Goal: Transaction & Acquisition: Purchase product/service

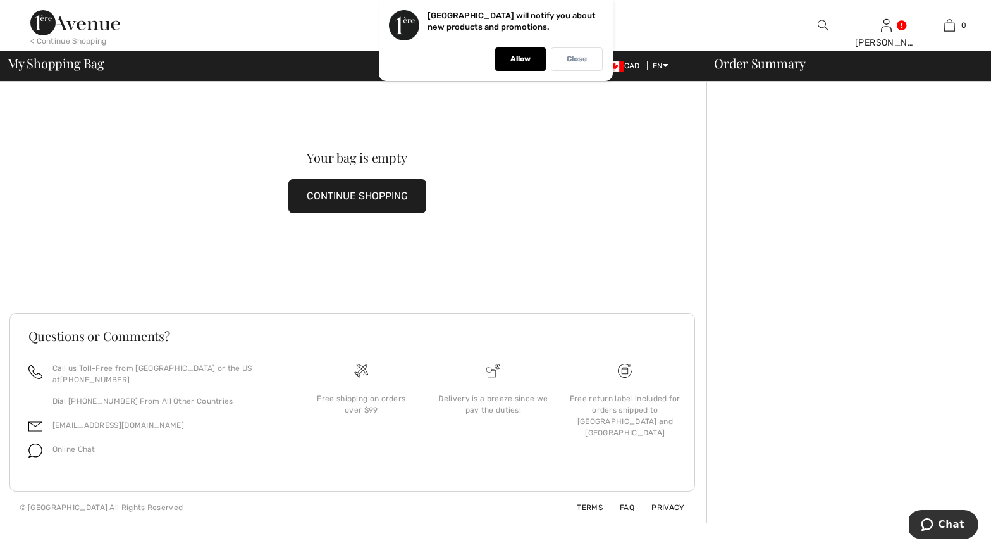
click at [586, 57] on p "Close" at bounding box center [577, 58] width 20 height 9
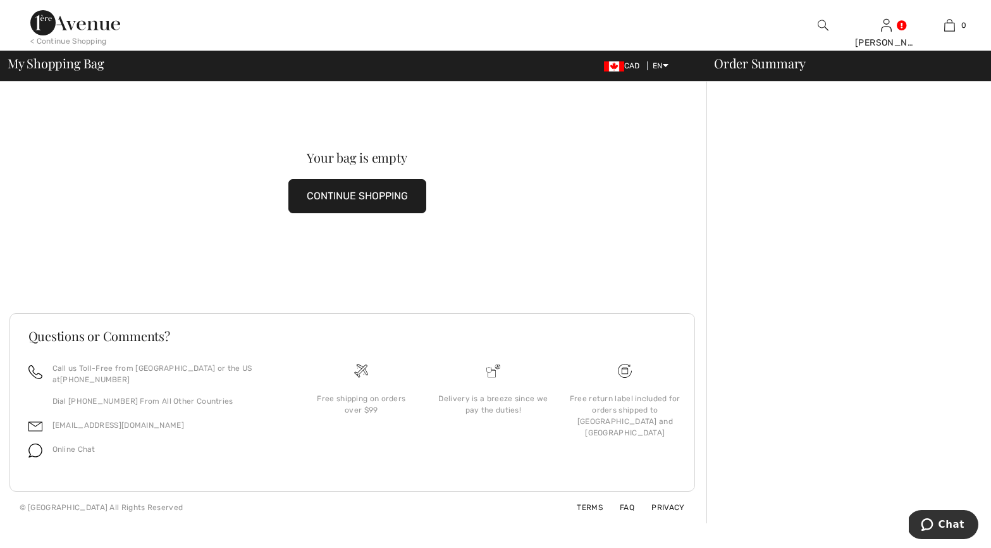
click at [331, 201] on button "CONTINUE SHOPPING" at bounding box center [357, 196] width 138 height 34
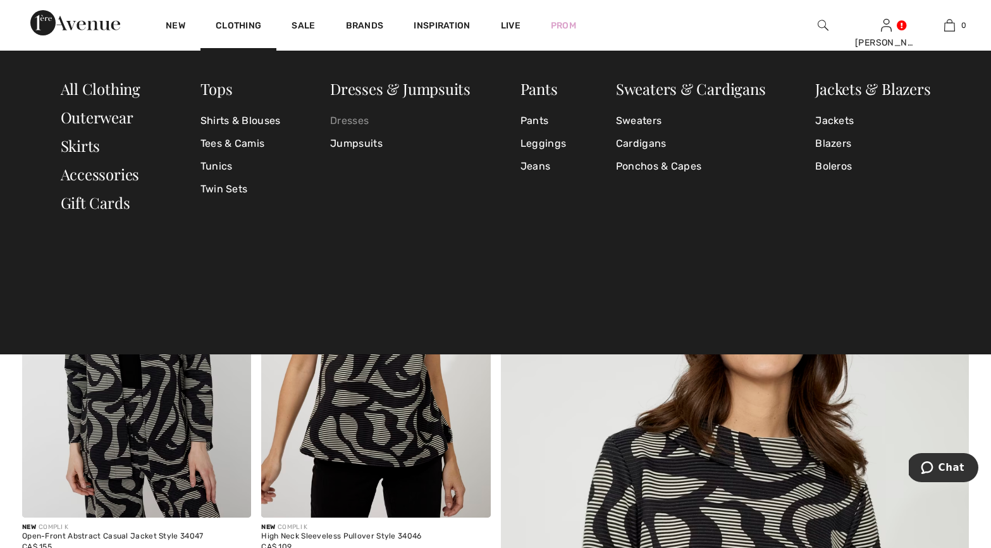
drag, startPoint x: 357, startPoint y: 121, endPoint x: 350, endPoint y: 119, distance: 7.2
click at [357, 121] on link "Dresses" at bounding box center [400, 120] width 140 height 23
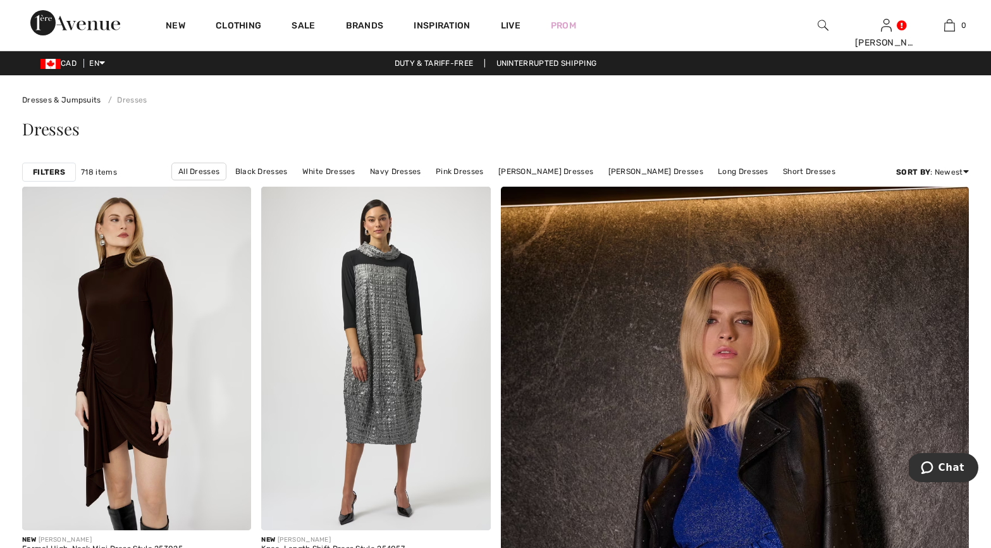
click at [54, 170] on strong "Filters" at bounding box center [49, 171] width 32 height 11
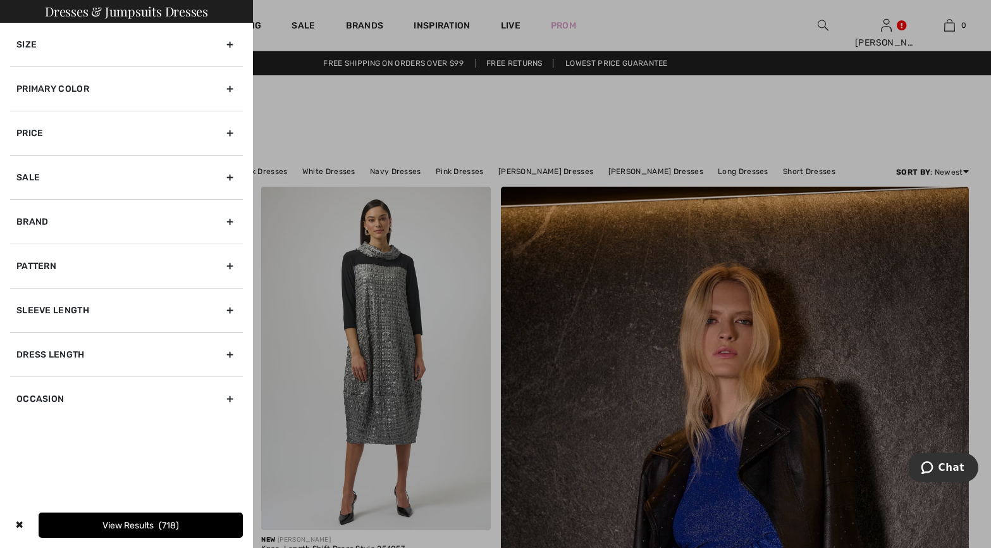
click at [42, 90] on div "Primary Color" at bounding box center [126, 88] width 233 height 44
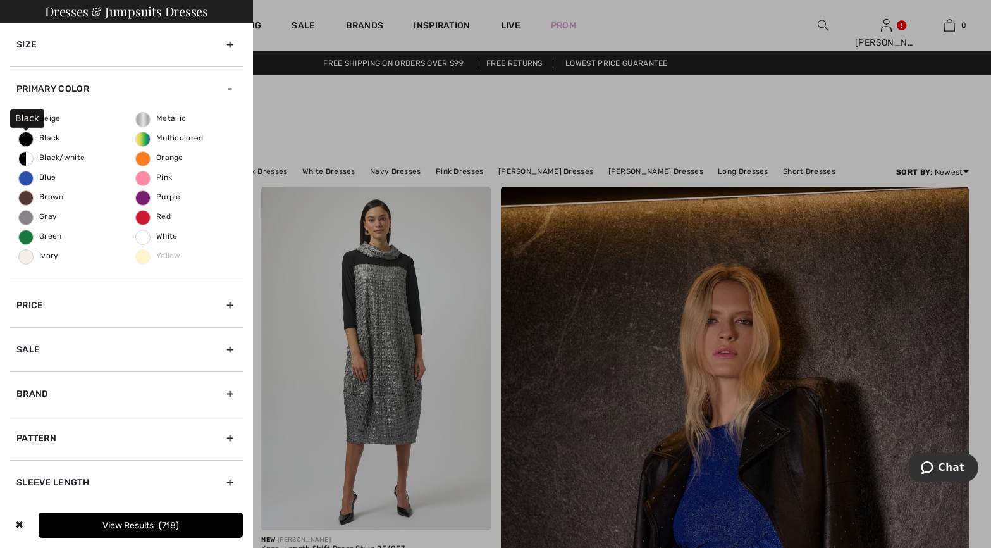
click at [25, 139] on span "Black" at bounding box center [39, 137] width 41 height 9
click at [0, 0] on input "Black" at bounding box center [0, 0] width 0 height 0
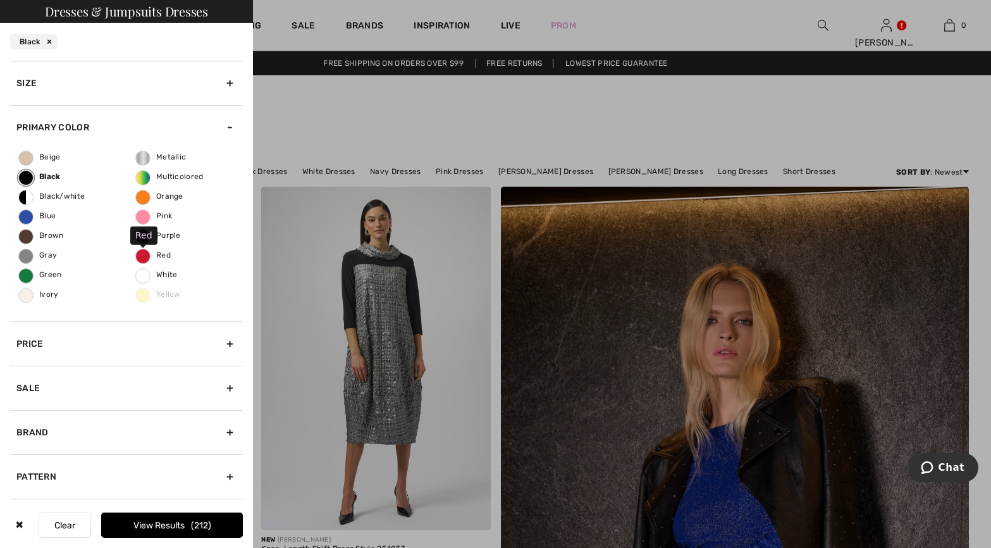
click at [140, 257] on span "Red" at bounding box center [153, 254] width 35 height 9
click at [0, 0] on input "Red" at bounding box center [0, 0] width 0 height 0
click at [140, 524] on button "View Results 238" at bounding box center [172, 524] width 142 height 25
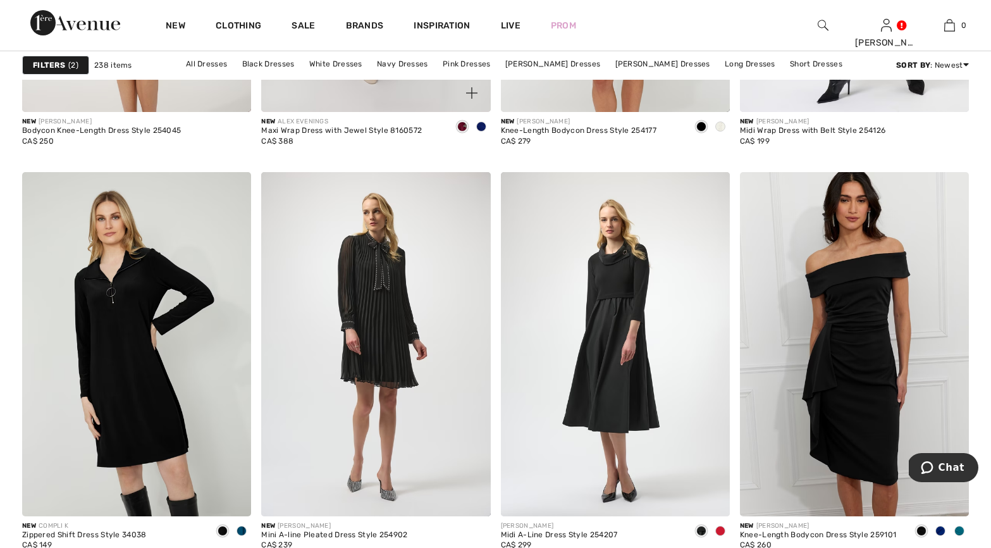
scroll to position [1230, 0]
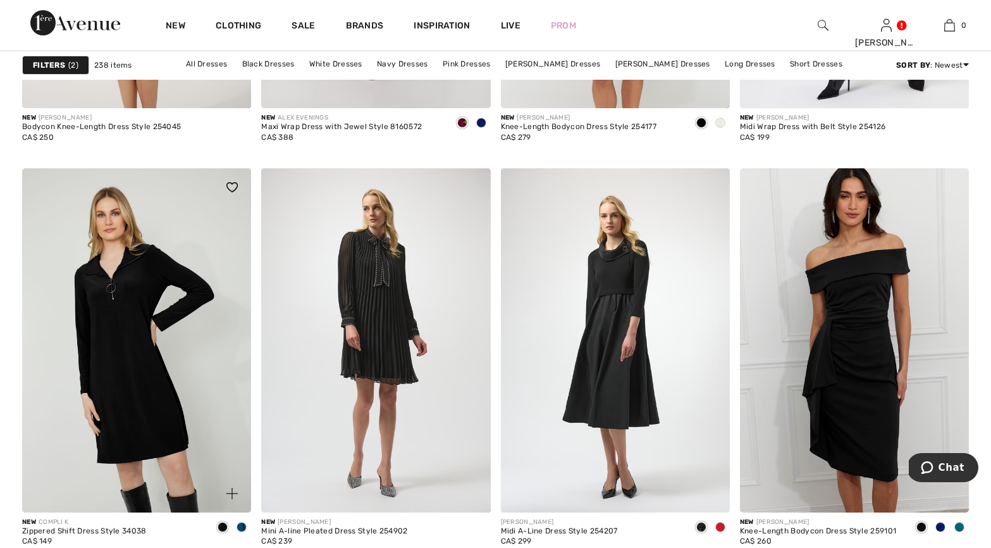
click at [103, 400] on img at bounding box center [136, 339] width 229 height 343
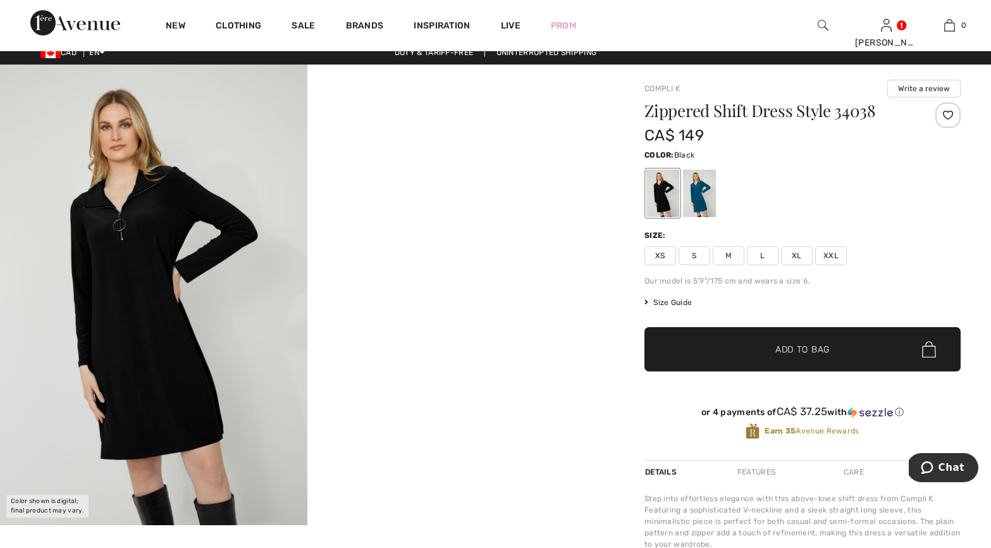
scroll to position [13, 0]
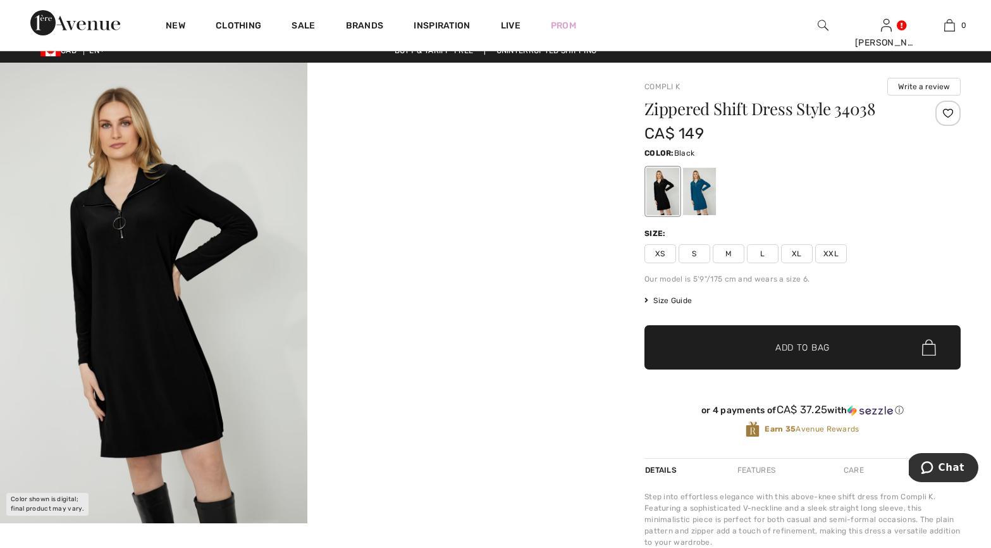
click at [799, 257] on span "XL" at bounding box center [797, 253] width 32 height 19
click at [780, 347] on span "Add to Bag" at bounding box center [802, 347] width 54 height 13
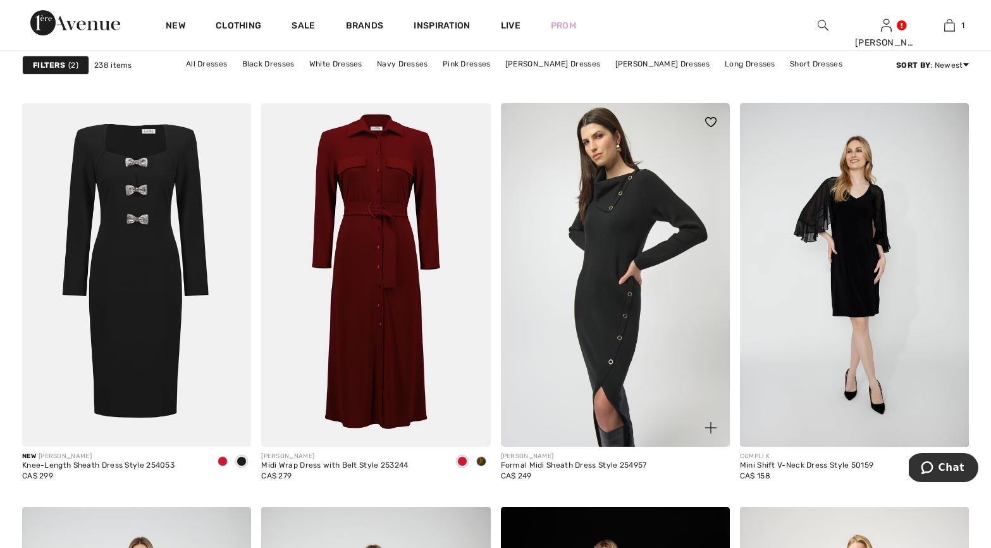
scroll to position [1866, 0]
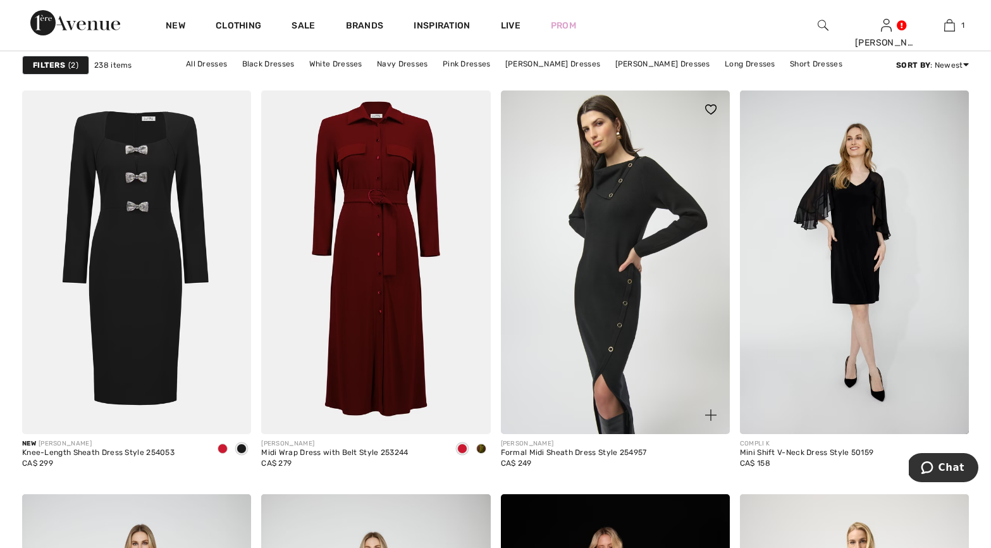
click at [649, 346] on img at bounding box center [615, 261] width 229 height 343
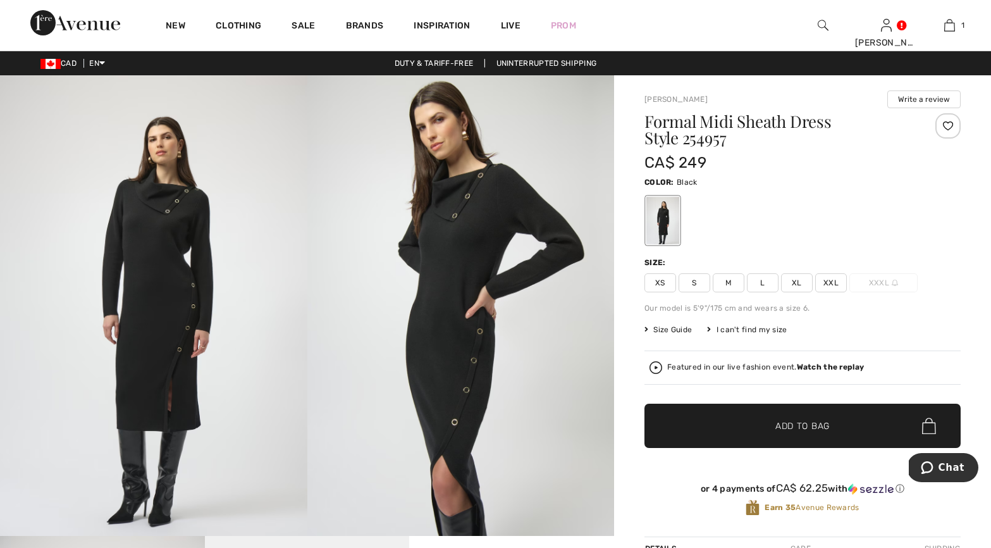
click at [827, 283] on span "XXL" at bounding box center [831, 282] width 32 height 19
click at [783, 429] on span "Add to Bag" at bounding box center [802, 425] width 54 height 13
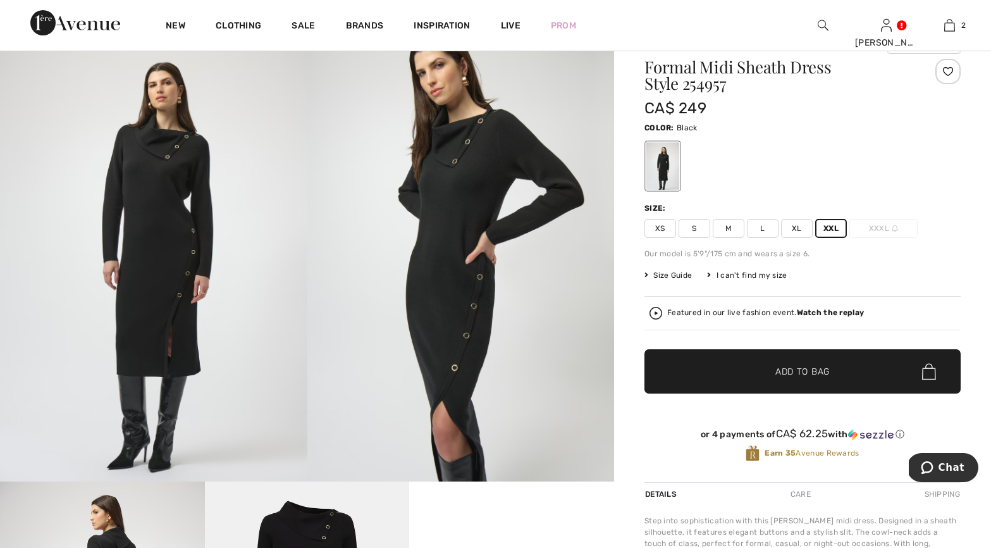
scroll to position [135, 0]
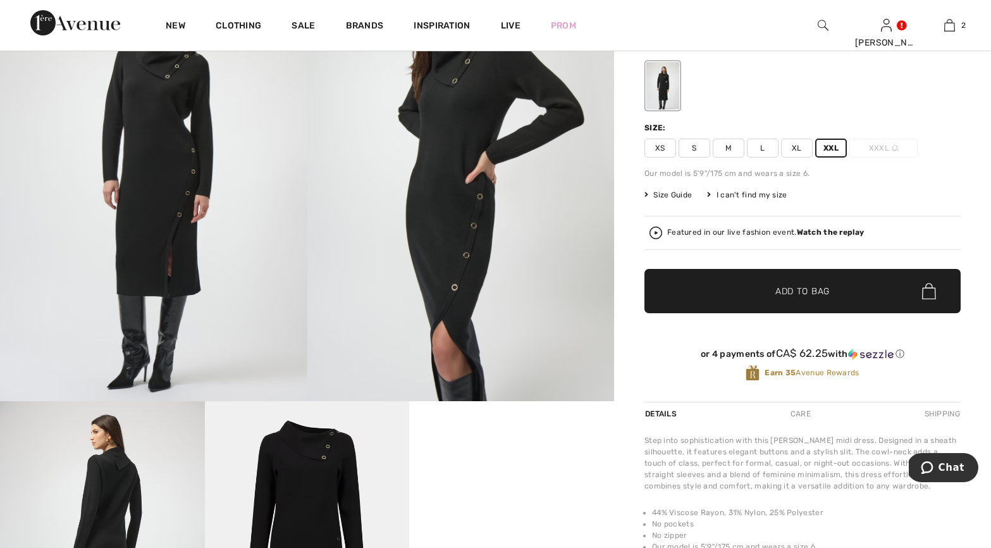
click at [795, 145] on span "XL" at bounding box center [797, 148] width 32 height 19
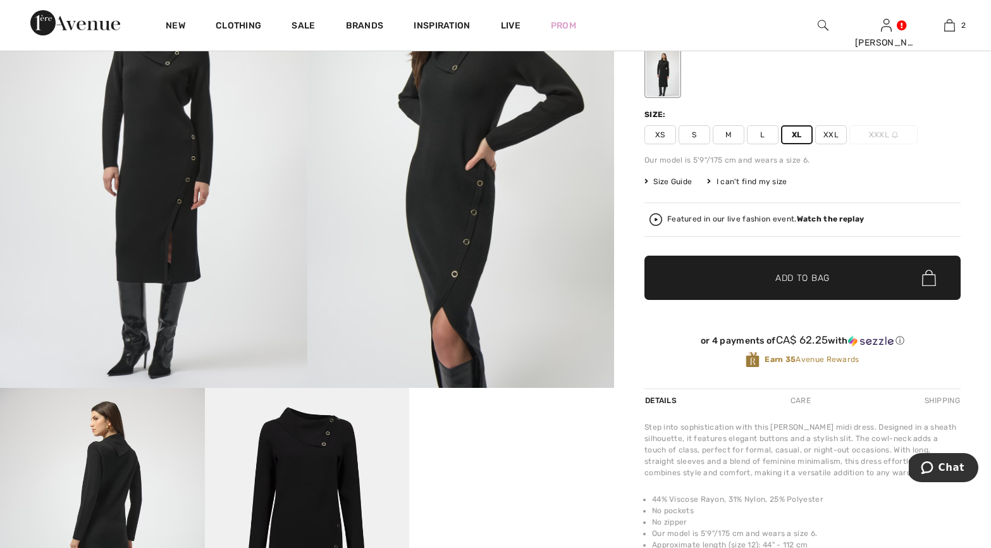
scroll to position [156, 0]
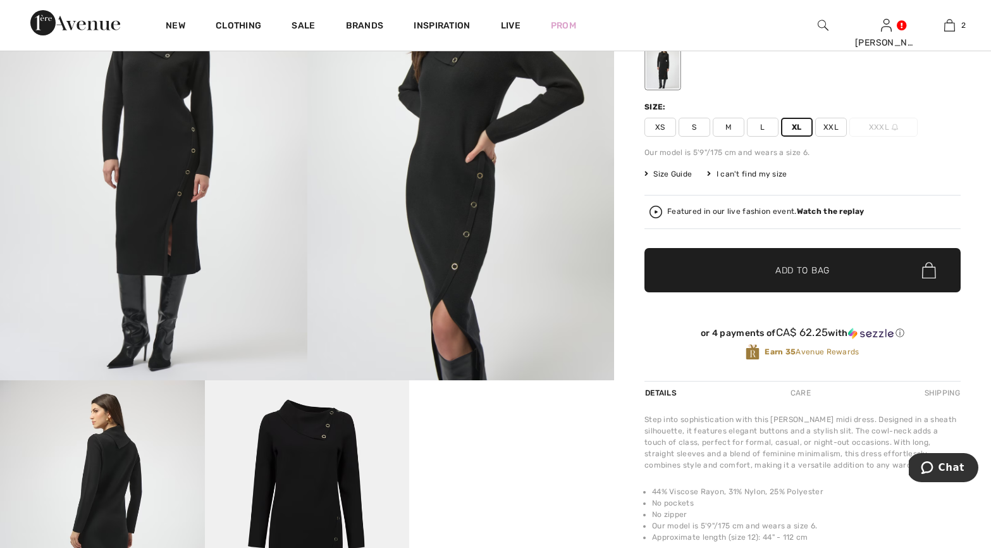
click at [770, 271] on span "✔ Added to Bag" at bounding box center [783, 270] width 77 height 13
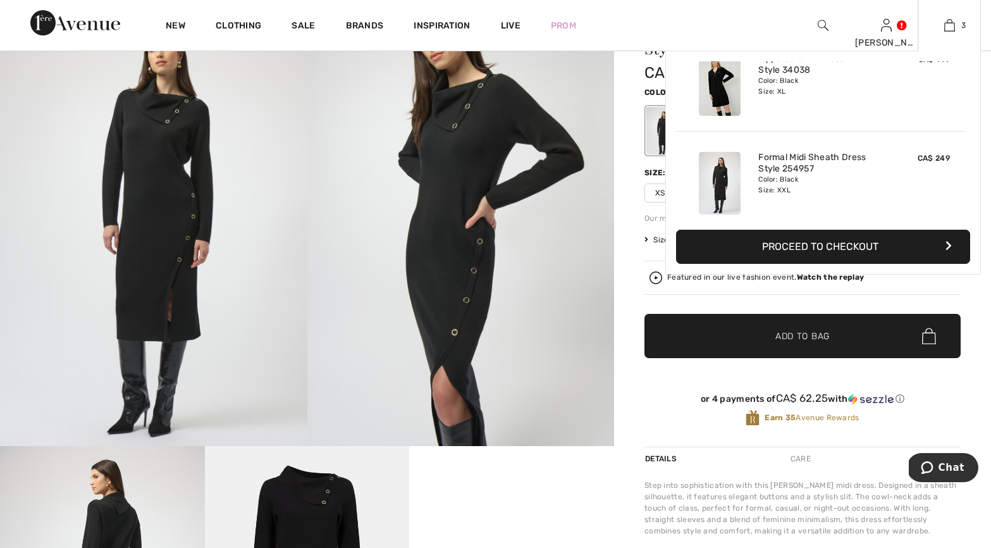
scroll to position [28, 0]
click at [773, 159] on link "Formal Midi Sheath Dress Style 254957" at bounding box center [820, 163] width 125 height 23
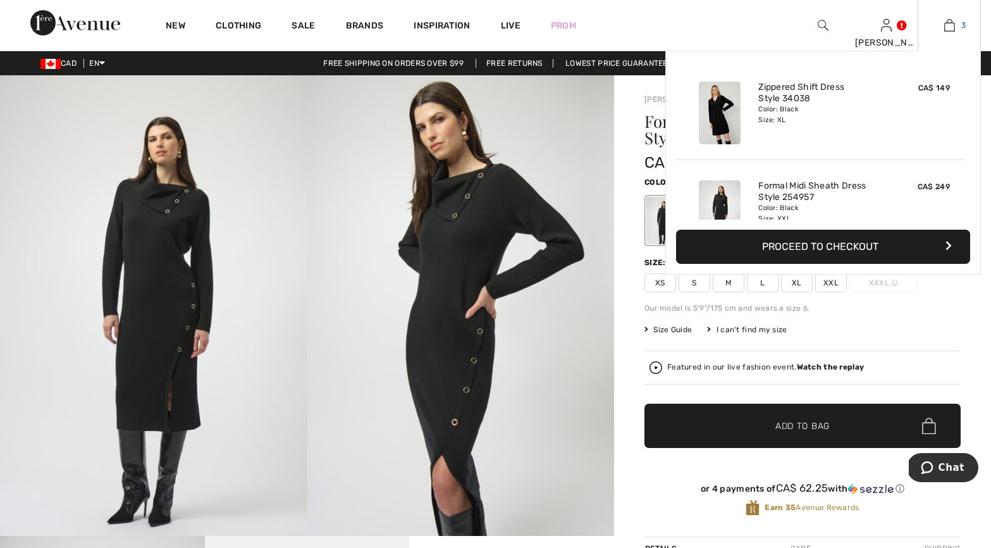
click at [954, 23] on img at bounding box center [949, 25] width 11 height 15
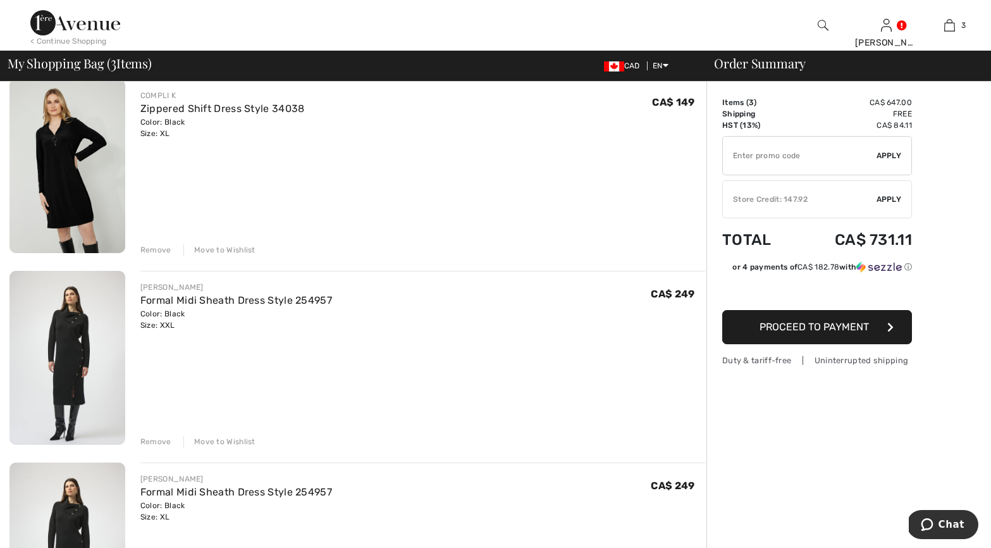
scroll to position [118, 0]
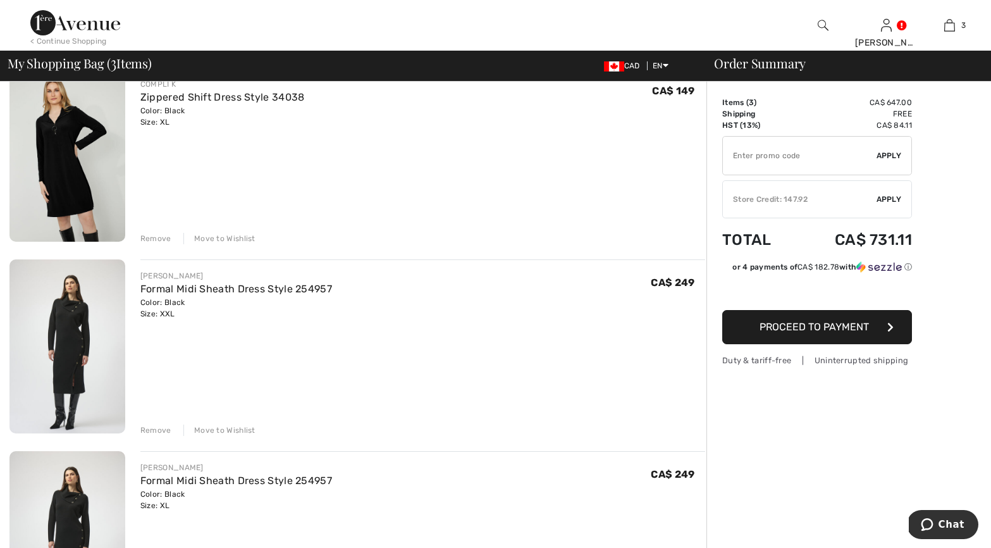
click at [144, 429] on div "Remove" at bounding box center [155, 429] width 31 height 11
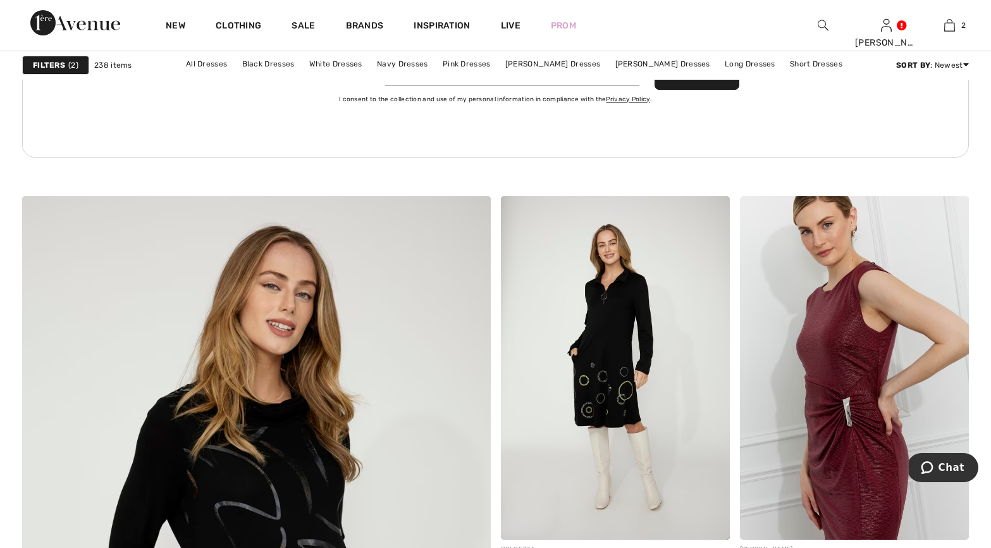
scroll to position [3164, 0]
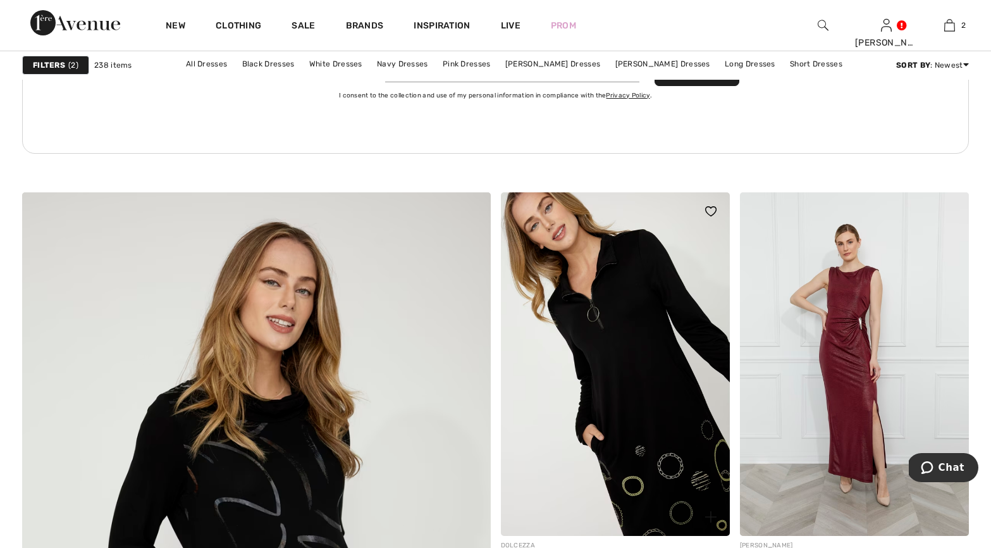
click at [640, 416] on img at bounding box center [615, 363] width 229 height 343
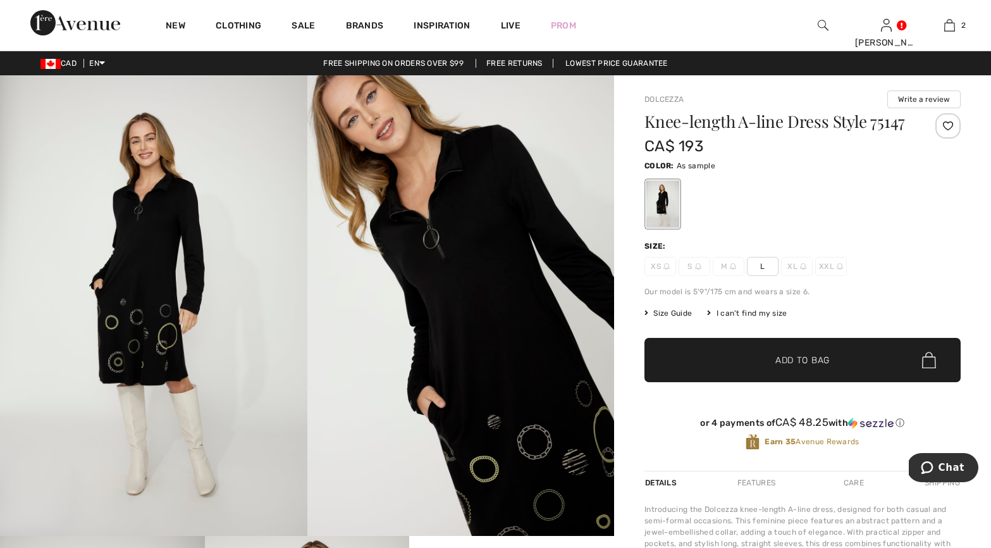
click at [750, 312] on div "I can't find my size" at bounding box center [747, 312] width 80 height 11
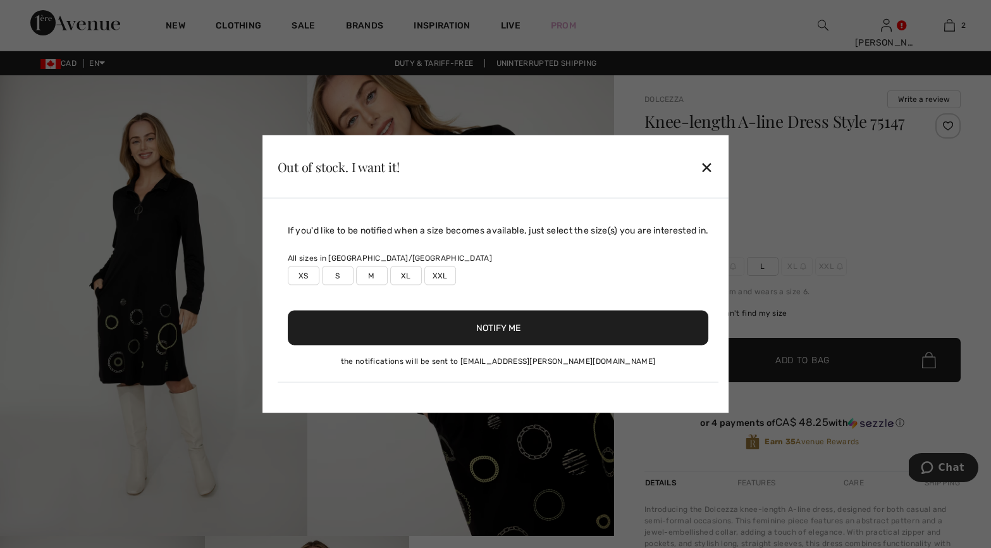
click at [402, 273] on label "XL" at bounding box center [406, 275] width 32 height 19
click at [402, 326] on button "Notify Me" at bounding box center [498, 328] width 421 height 35
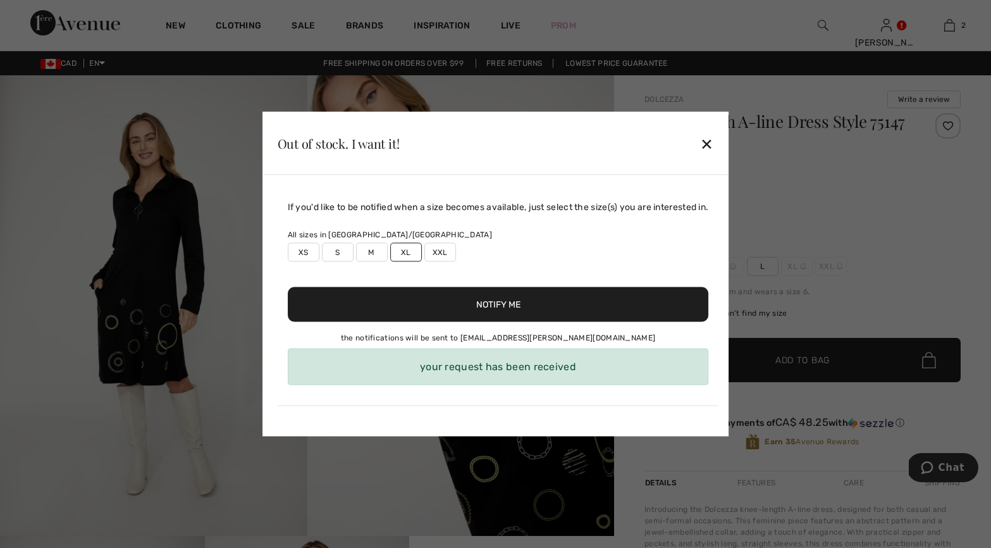
click at [710, 142] on div "✕" at bounding box center [706, 143] width 13 height 27
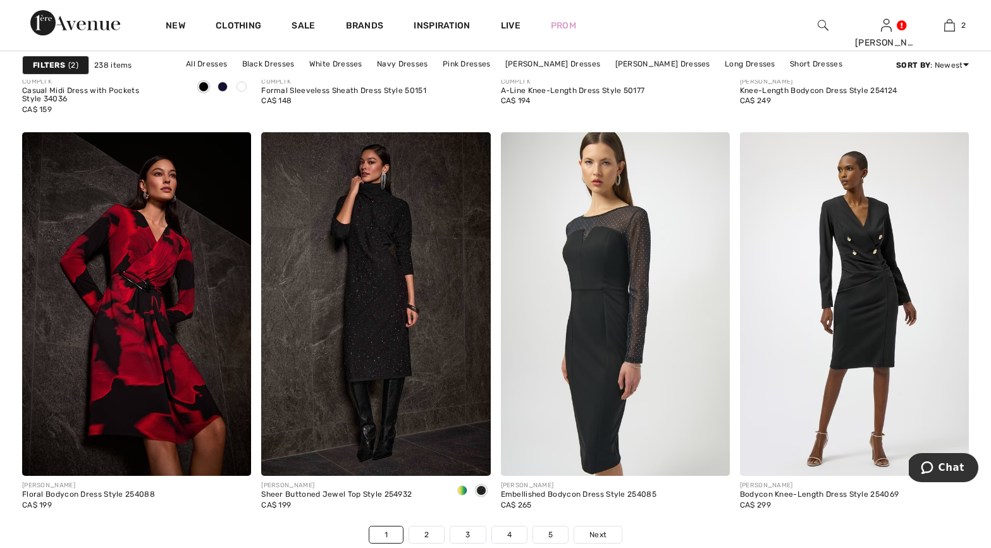
scroll to position [5800, 0]
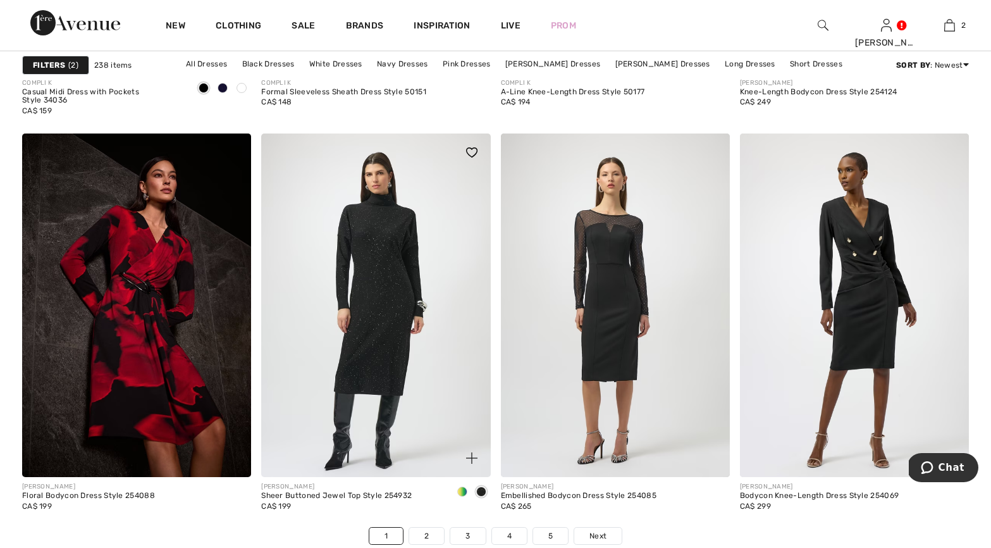
click at [388, 292] on img at bounding box center [375, 304] width 229 height 343
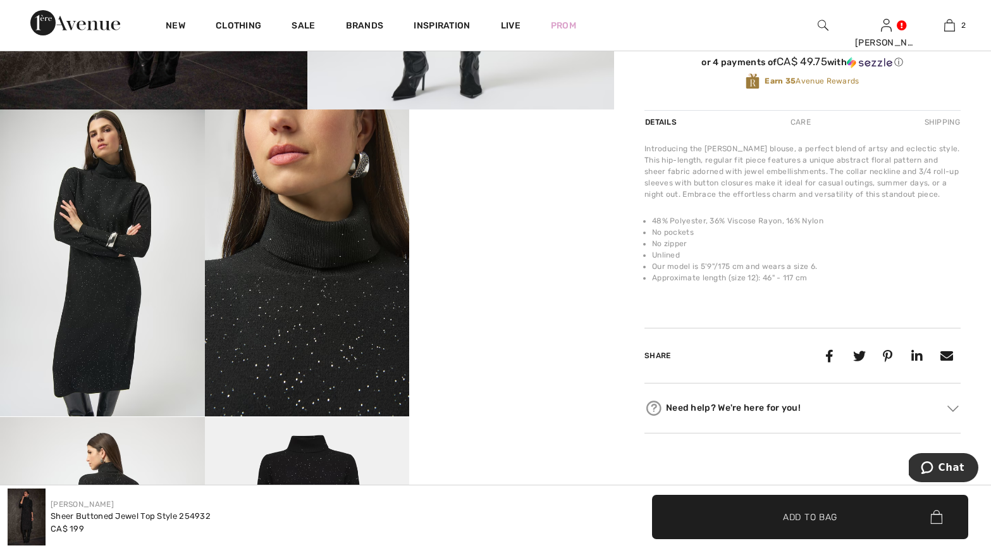
scroll to position [428, 0]
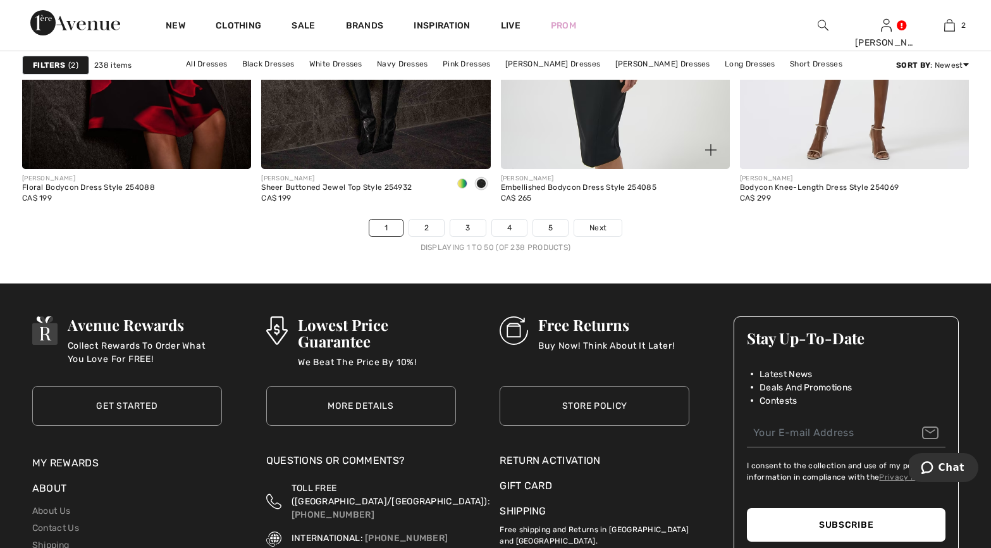
scroll to position [6110, 0]
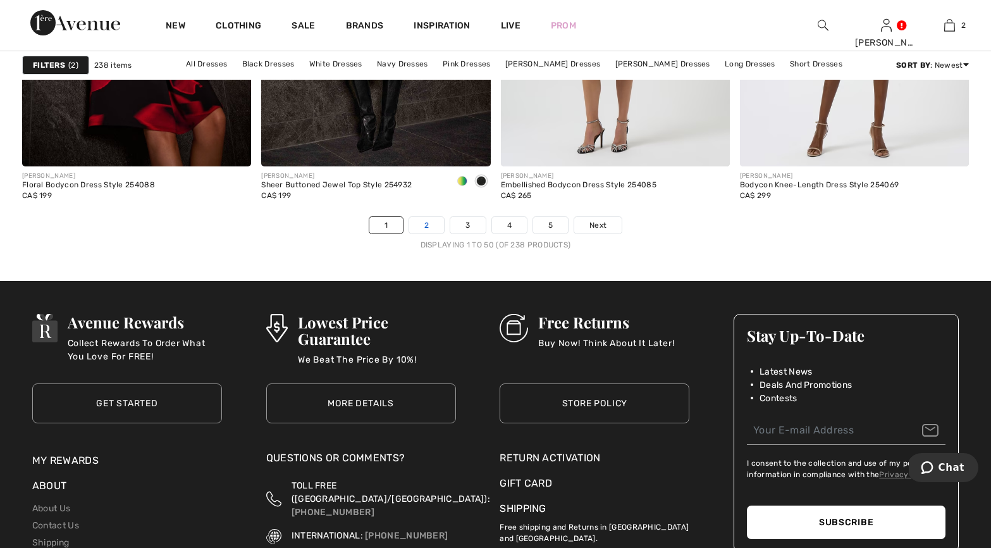
click at [431, 225] on link "2" at bounding box center [426, 225] width 35 height 16
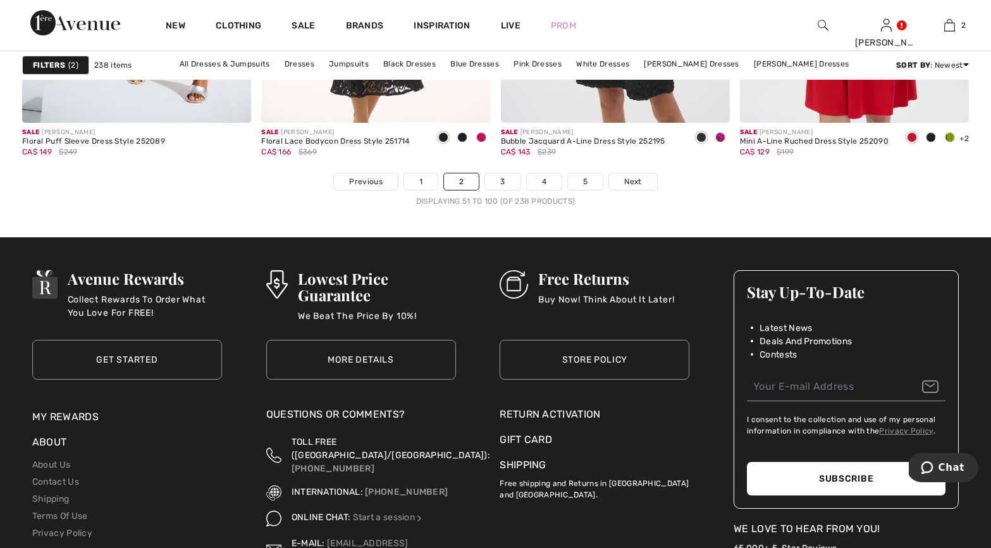
scroll to position [6156, 0]
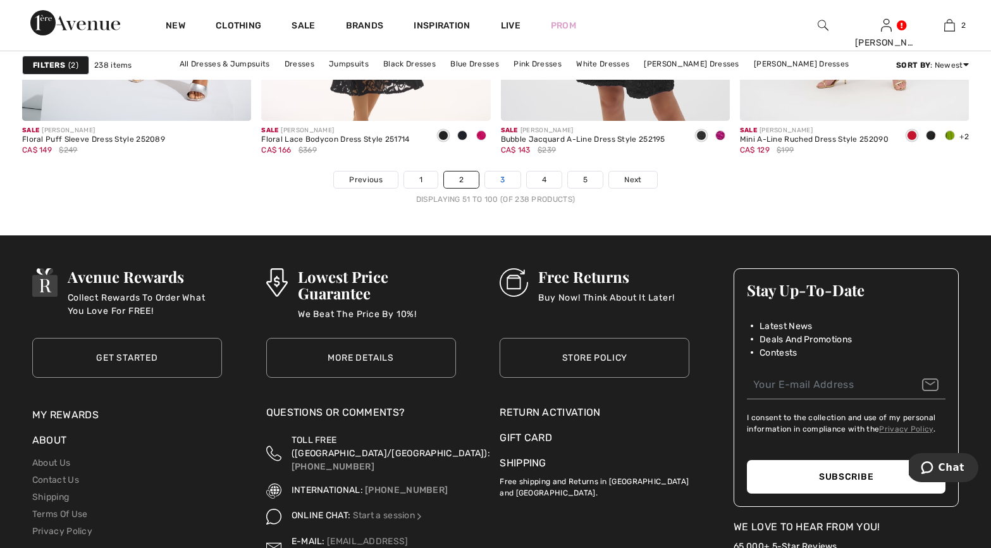
click at [502, 180] on link "3" at bounding box center [502, 179] width 35 height 16
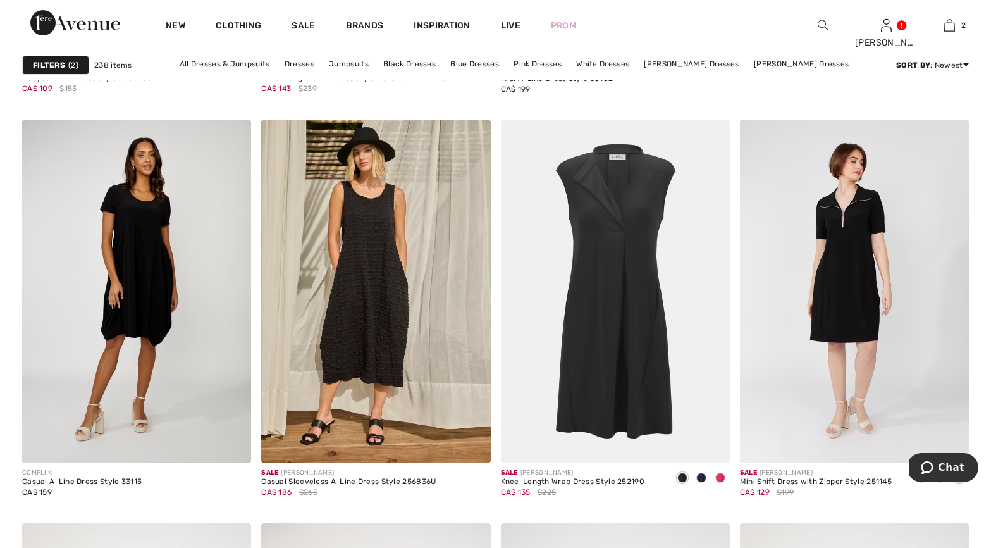
scroll to position [853, 0]
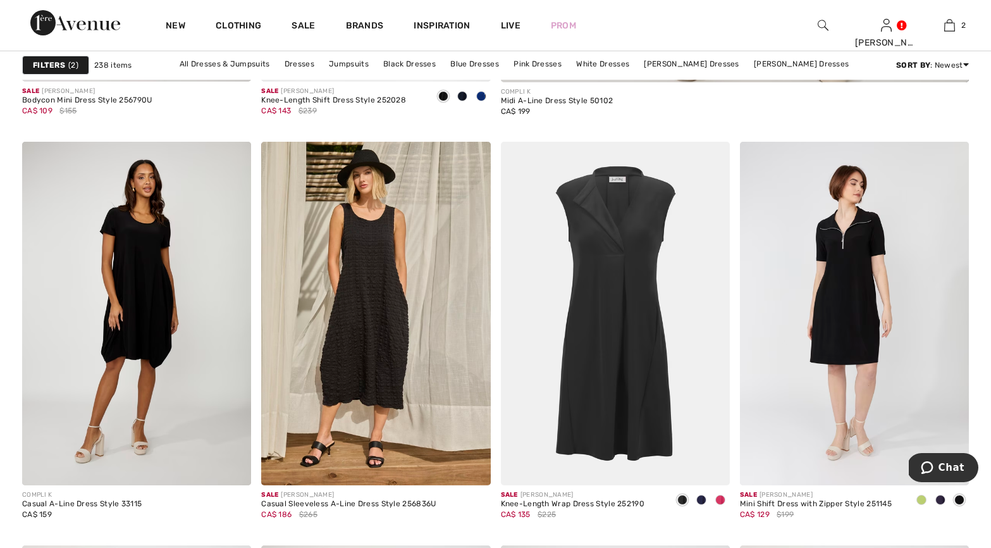
click at [63, 61] on strong "Filters" at bounding box center [49, 64] width 32 height 11
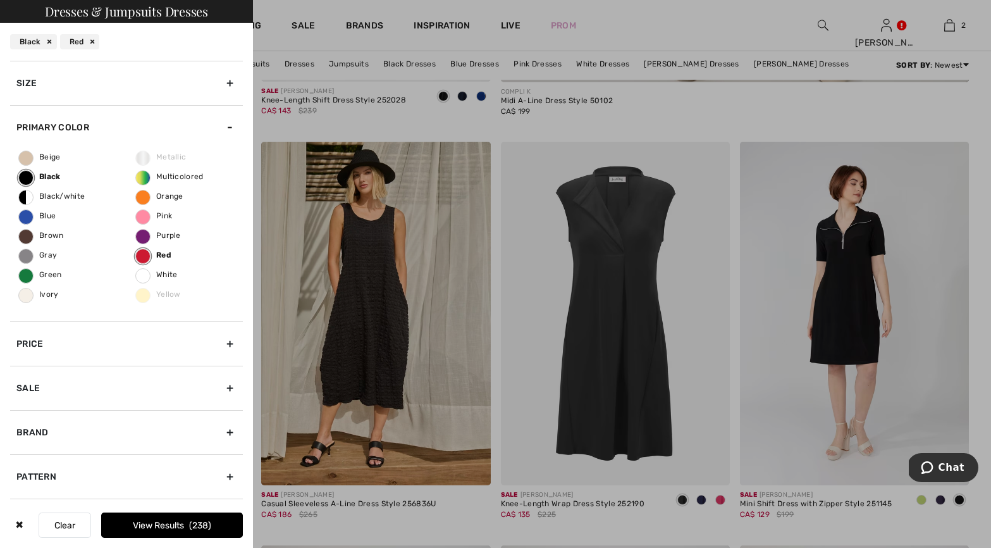
click at [228, 429] on div "Brand" at bounding box center [126, 432] width 233 height 44
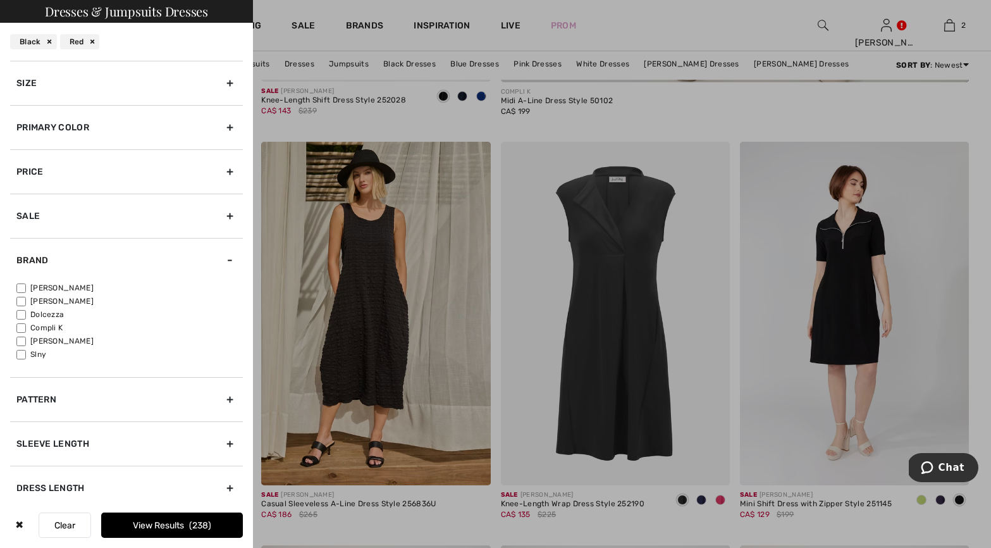
click at [18, 287] on input"] "[PERSON_NAME]" at bounding box center [20, 287] width 9 height 9
checkbox input"] "true"
click at [20, 312] on input"] "Dolcezza" at bounding box center [20, 314] width 9 height 9
checkbox input"] "true"
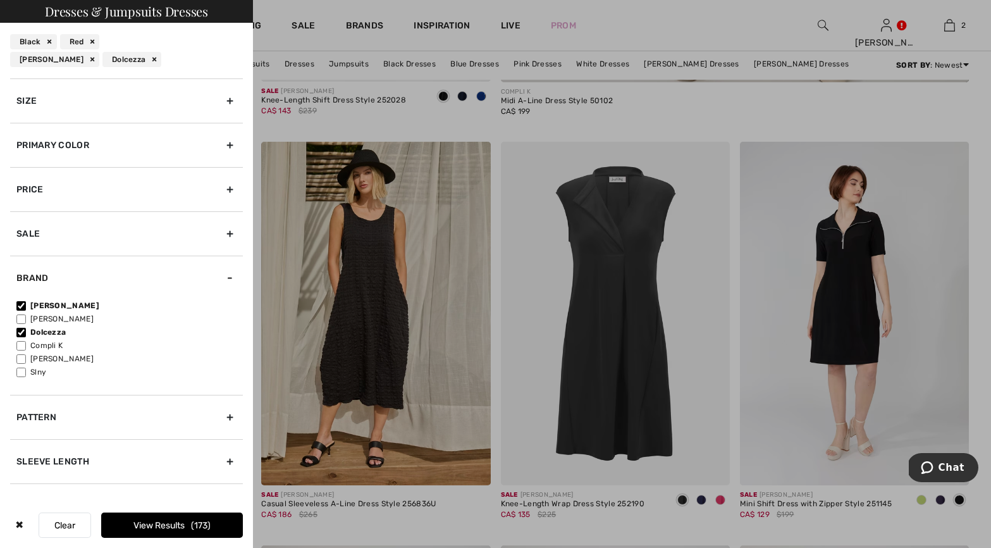
click at [20, 344] on input"] "Compli K" at bounding box center [20, 345] width 9 height 9
checkbox input"] "true"
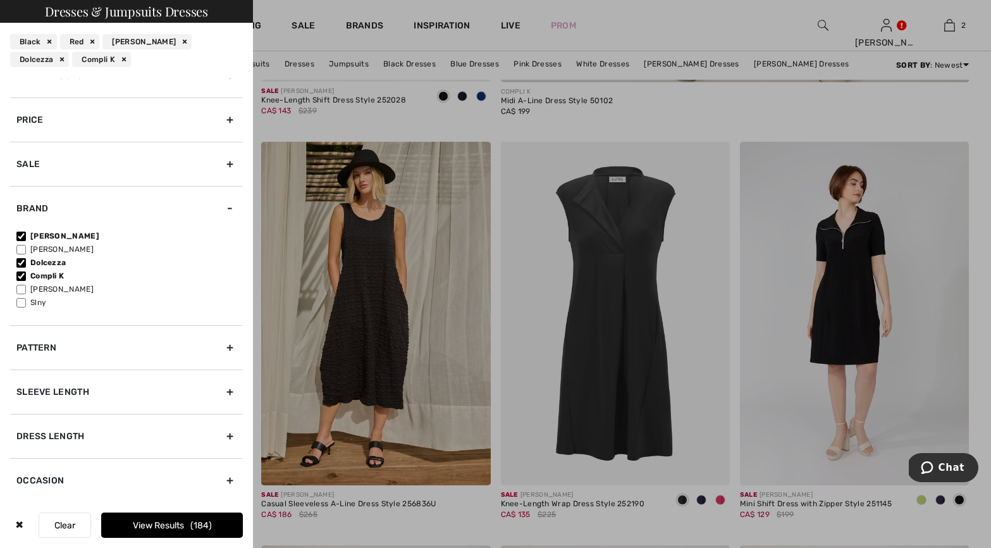
scroll to position [0, 0]
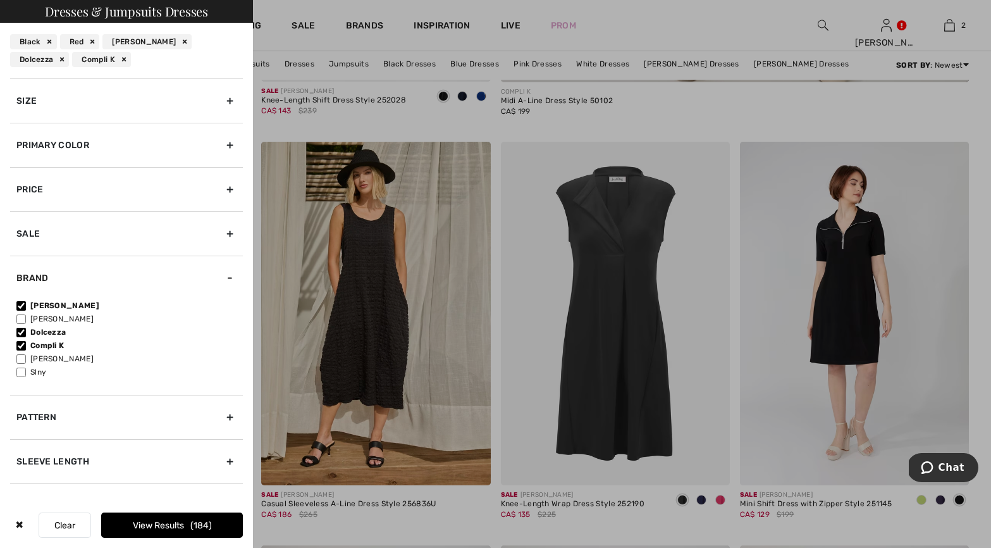
click at [230, 101] on div "Size" at bounding box center [126, 100] width 233 height 44
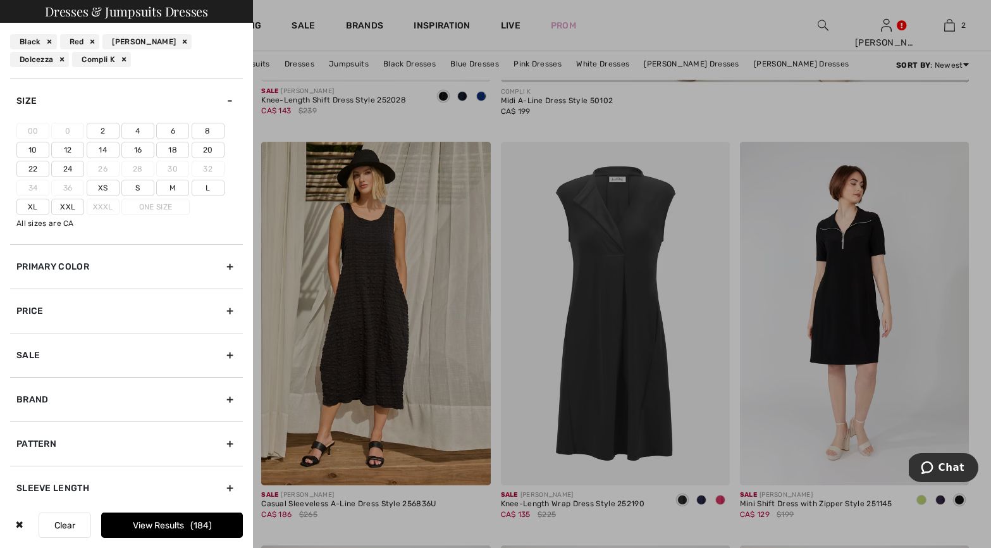
drag, startPoint x: 32, startPoint y: 208, endPoint x: 60, endPoint y: 210, distance: 27.9
click at [34, 208] on label "Xl" at bounding box center [32, 207] width 33 height 16
click at [0, 0] on input"] "Xl" at bounding box center [0, 0] width 0 height 0
click at [63, 210] on label "Xxl" at bounding box center [67, 207] width 33 height 16
click at [0, 0] on input"] "Xxl" at bounding box center [0, 0] width 0 height 0
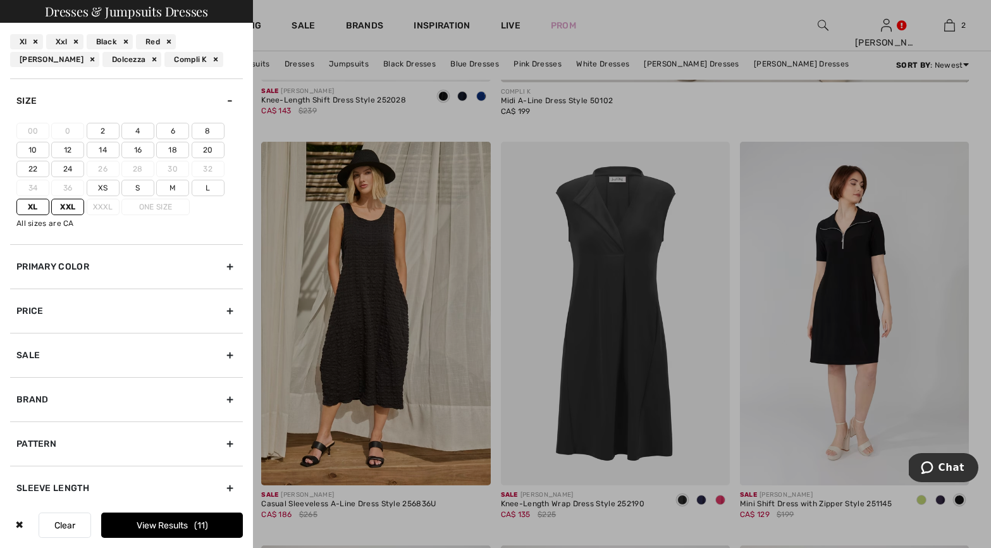
drag, startPoint x: 131, startPoint y: 151, endPoint x: 168, endPoint y: 150, distance: 36.7
click at [135, 151] on label "16" at bounding box center [137, 150] width 33 height 16
click at [0, 0] on input"] "16" at bounding box center [0, 0] width 0 height 0
click at [174, 150] on label "18" at bounding box center [172, 150] width 33 height 16
click at [0, 0] on input"] "18" at bounding box center [0, 0] width 0 height 0
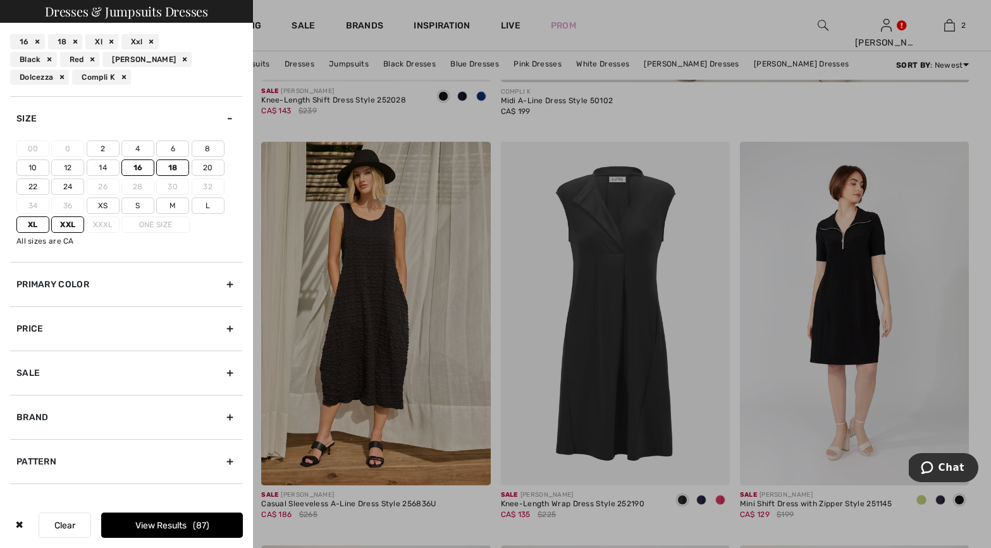
click at [177, 521] on button "View Results 87" at bounding box center [172, 524] width 142 height 25
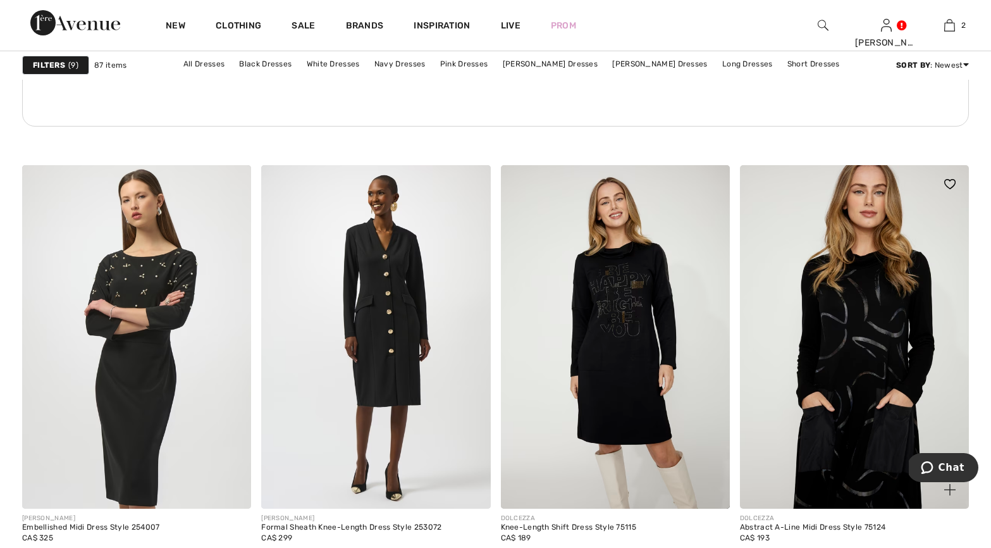
scroll to position [1801, 0]
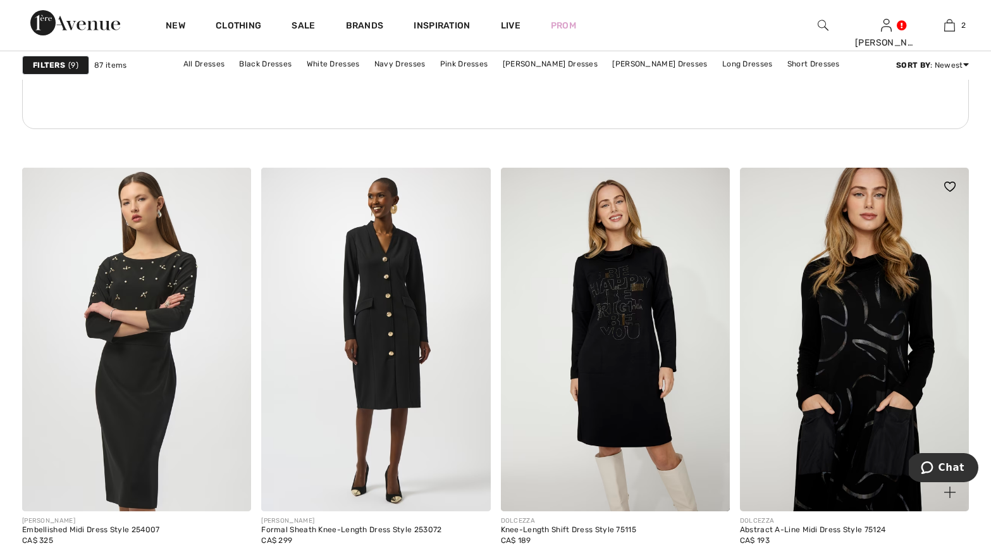
click at [874, 392] on img at bounding box center [854, 339] width 229 height 343
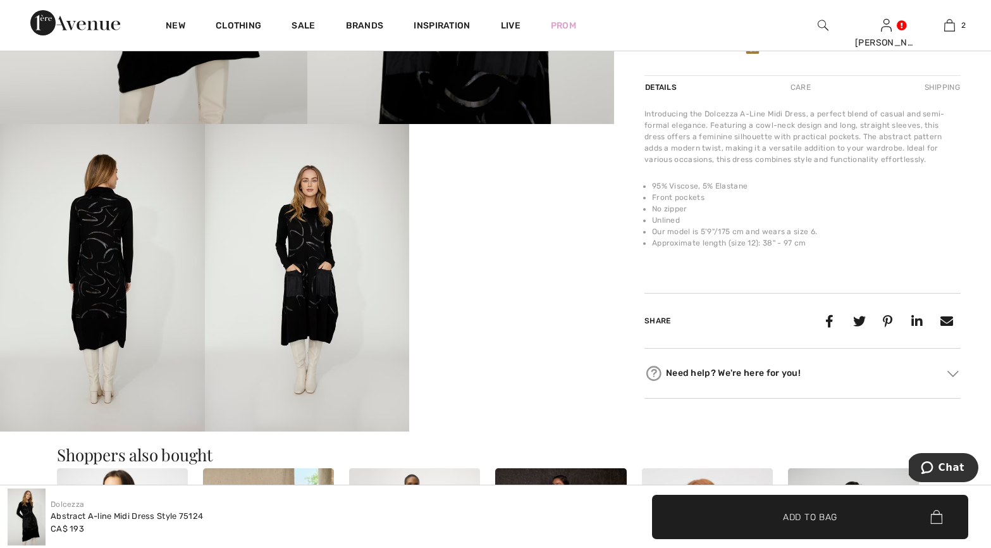
scroll to position [406, 0]
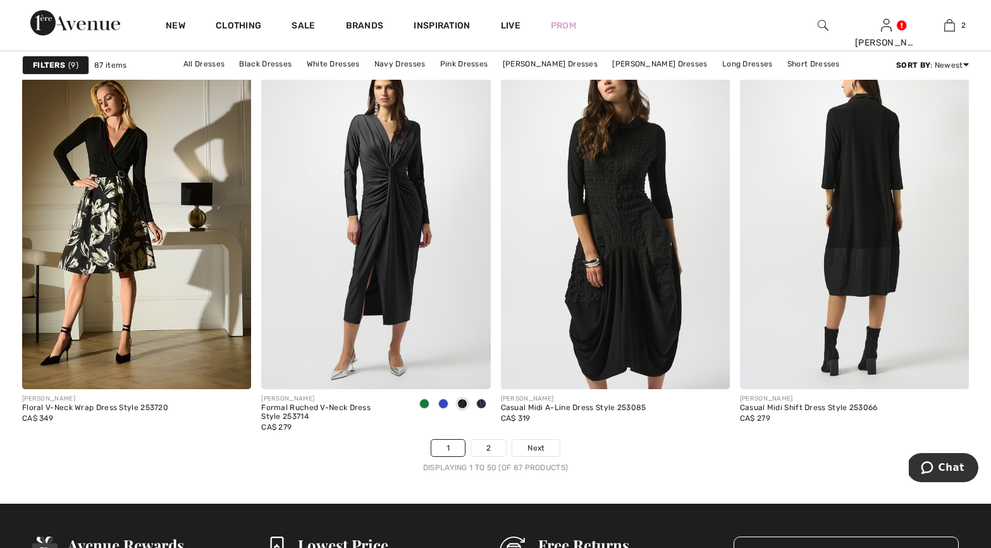
scroll to position [5914, 0]
